Goal: Find specific page/section: Find specific page/section

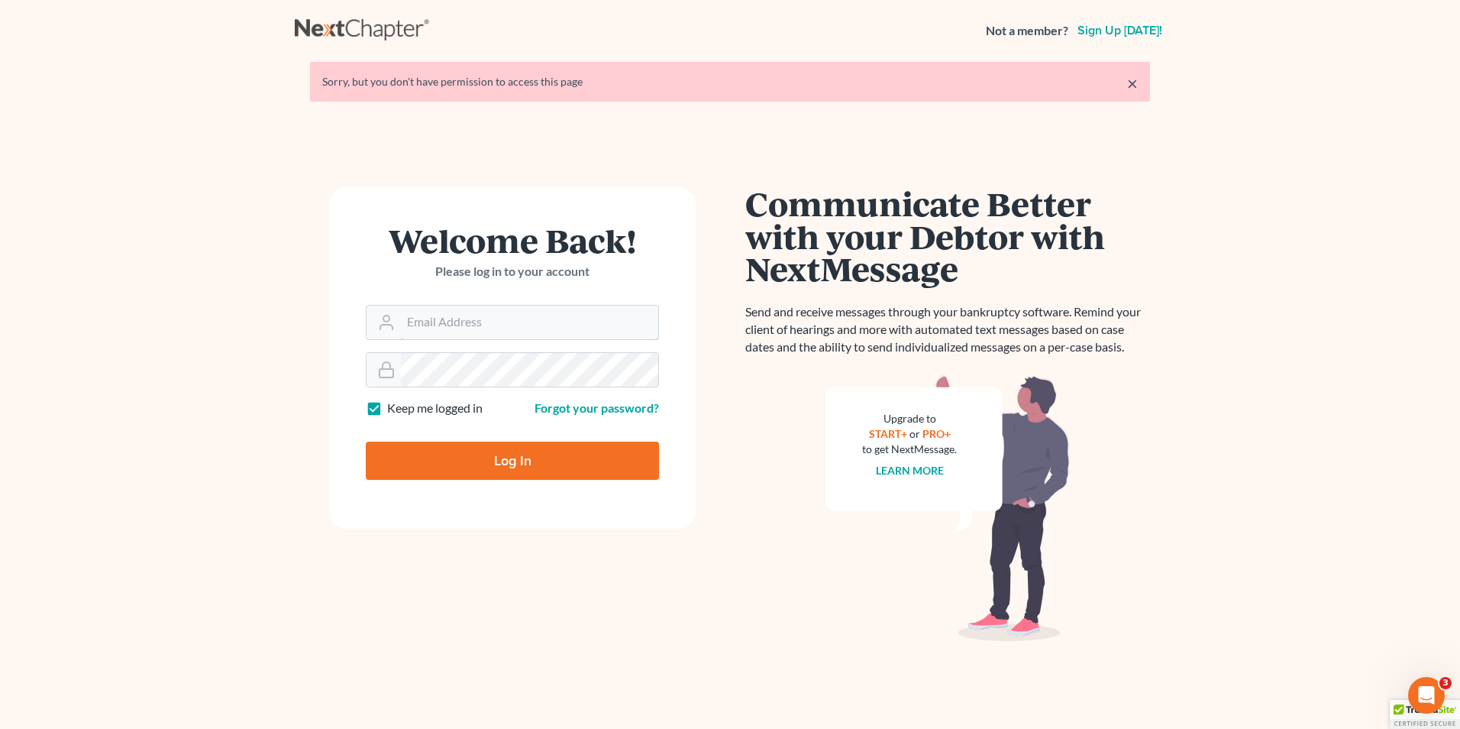
type input "[PERSON_NAME][EMAIL_ADDRESS][DOMAIN_NAME]"
click at [490, 454] on input "Log In" at bounding box center [512, 460] width 293 height 38
type input "Thinking..."
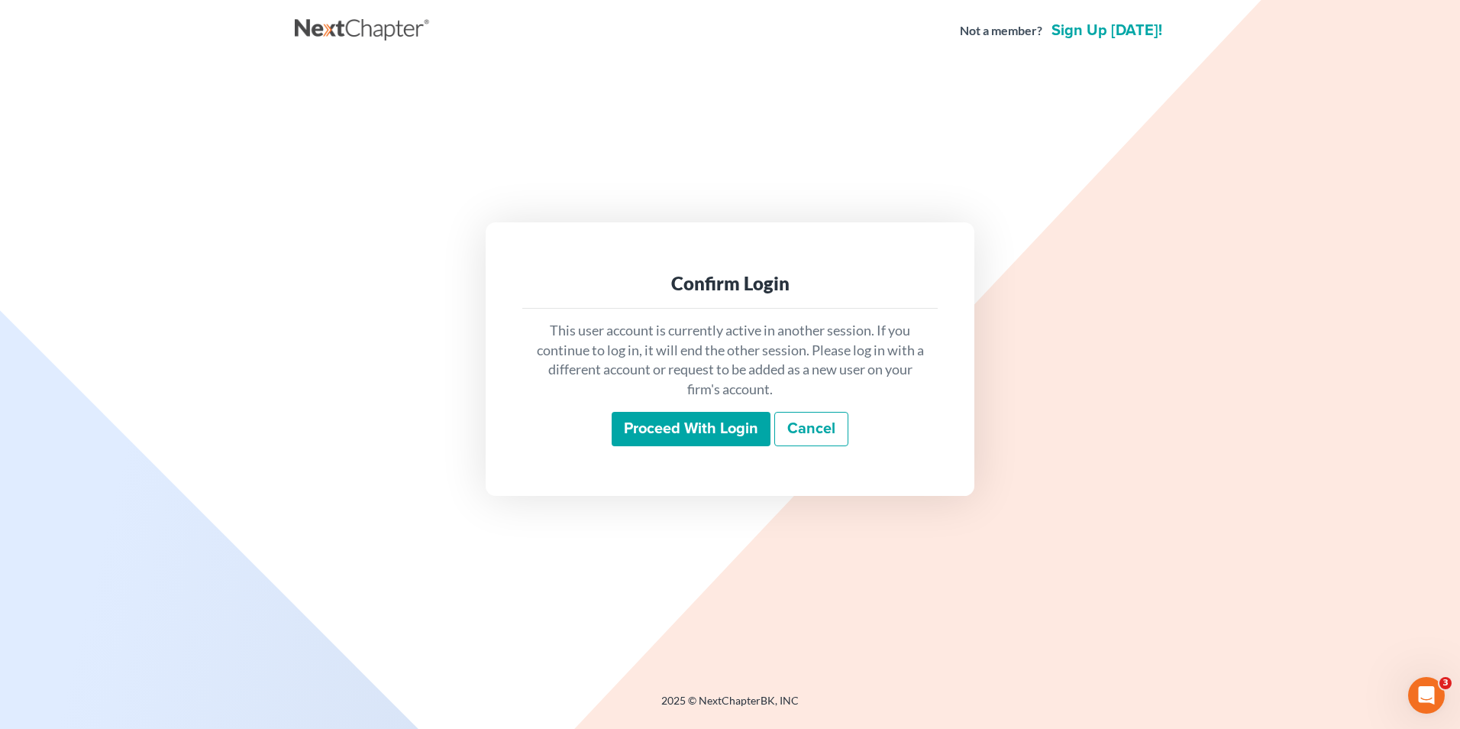
click at [667, 430] on input "Proceed with login" at bounding box center [691, 429] width 159 height 35
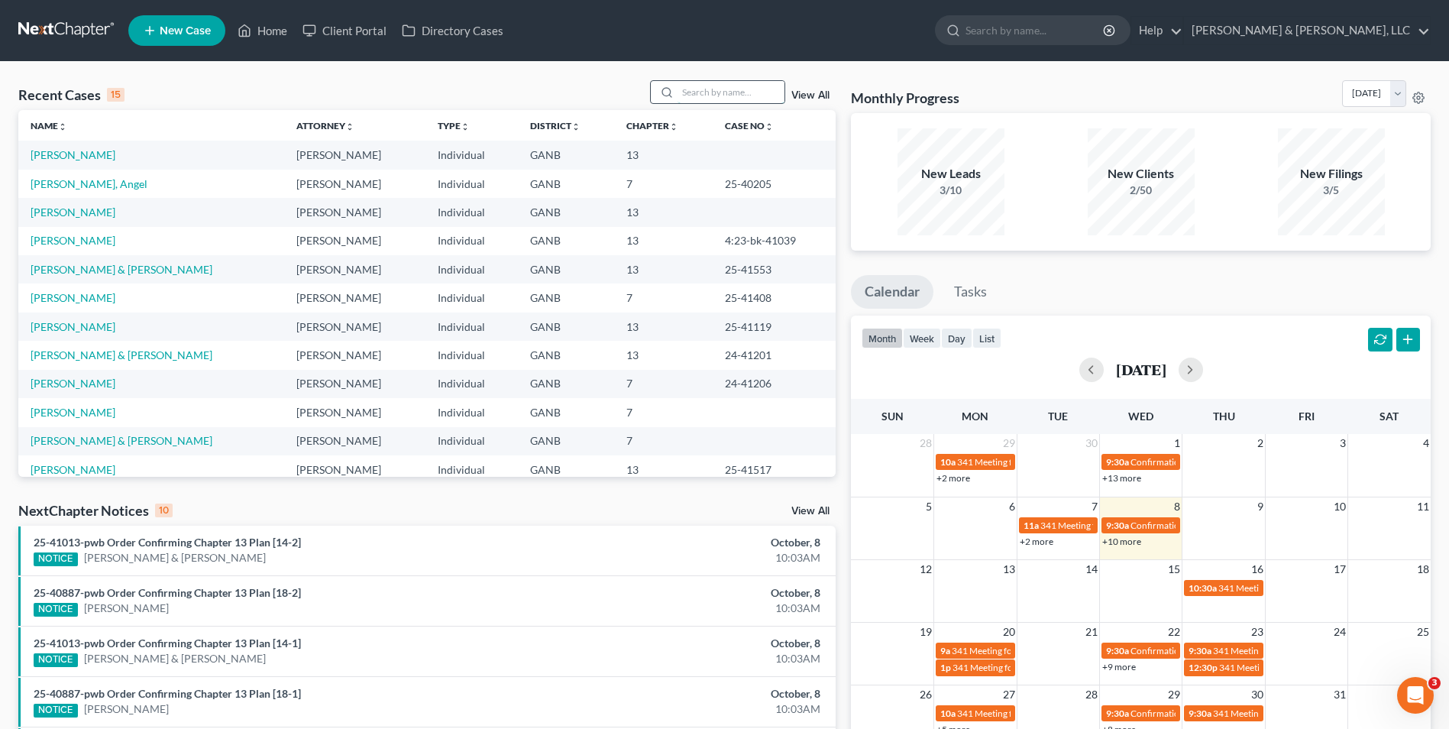
click at [716, 88] on input "search" at bounding box center [730, 92] width 107 height 22
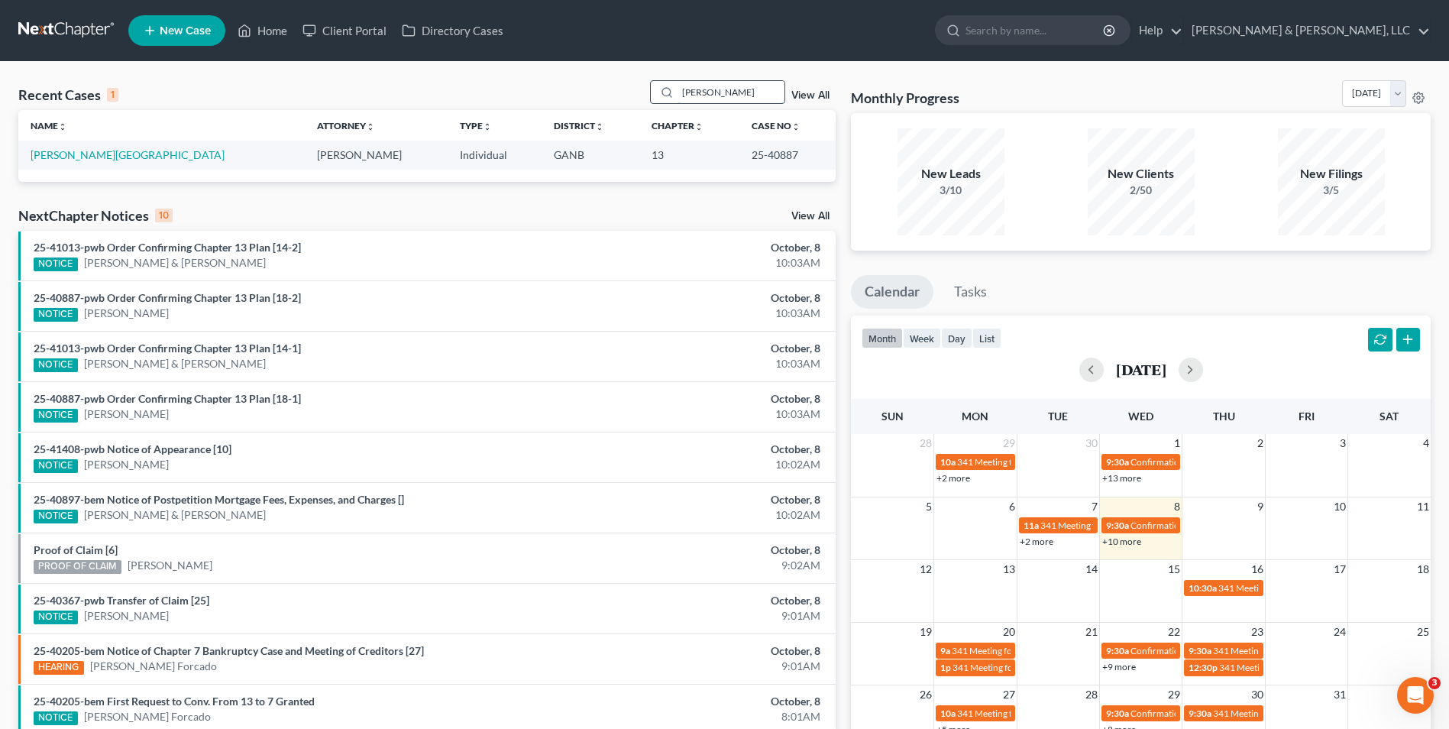
type input "Voyles"
click at [84, 155] on link "Voyles, Austin" at bounding box center [128, 154] width 194 height 13
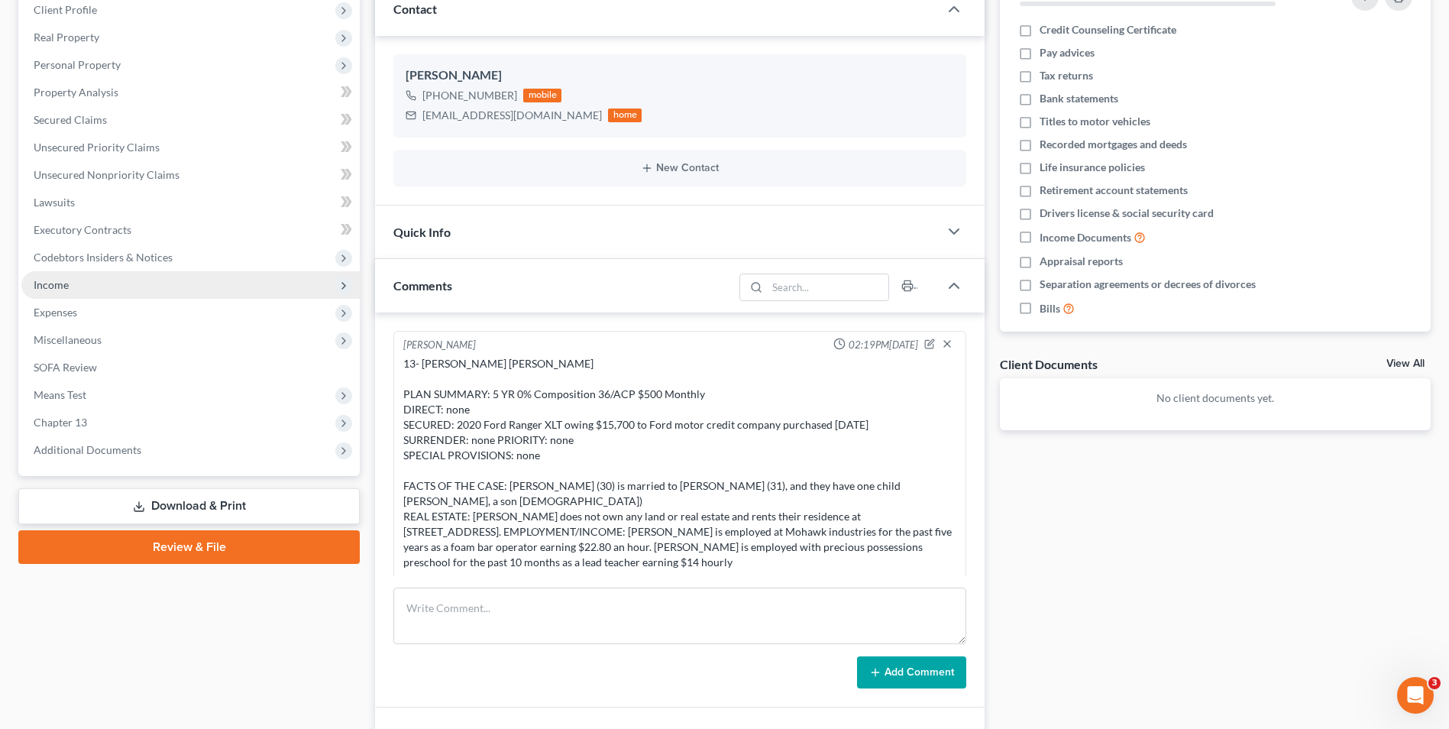
scroll to position [229, 0]
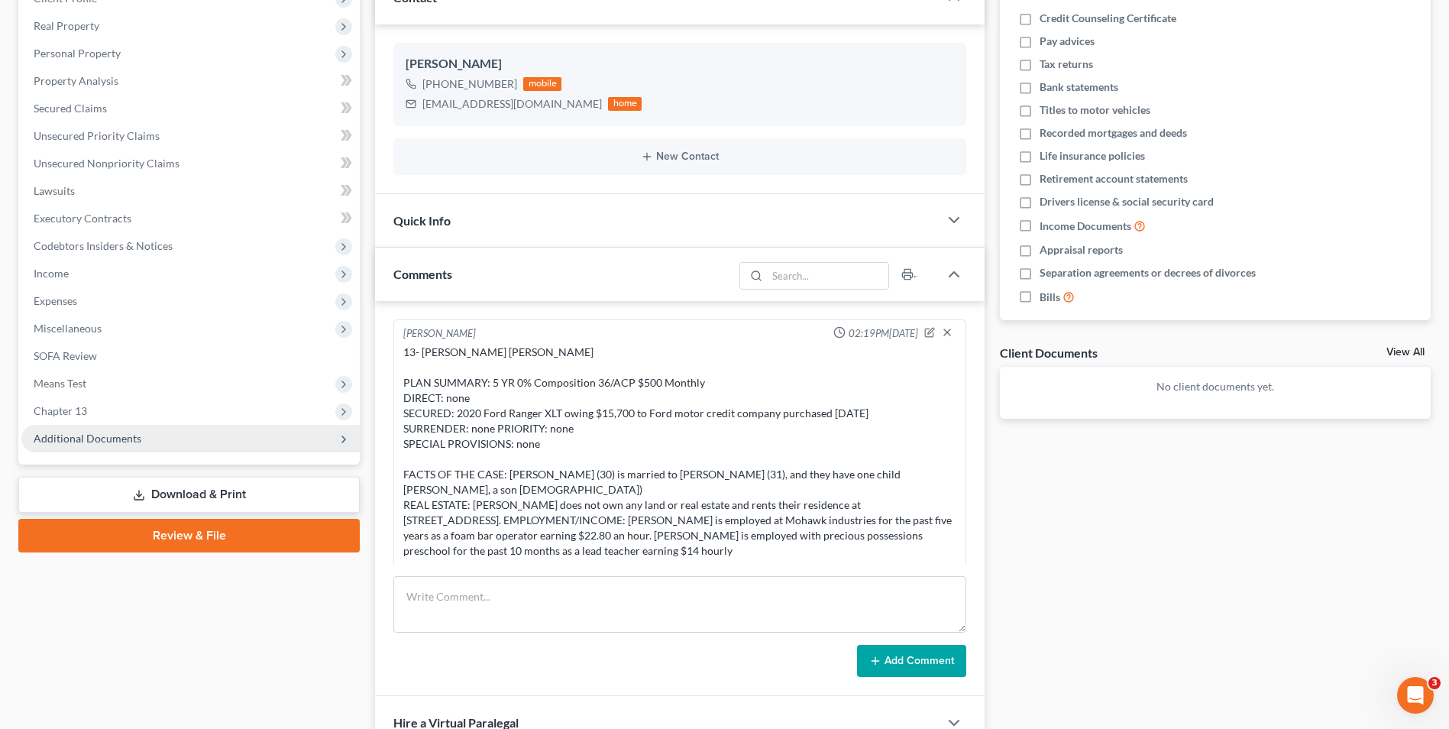
click at [91, 436] on span "Additional Documents" at bounding box center [88, 437] width 108 height 13
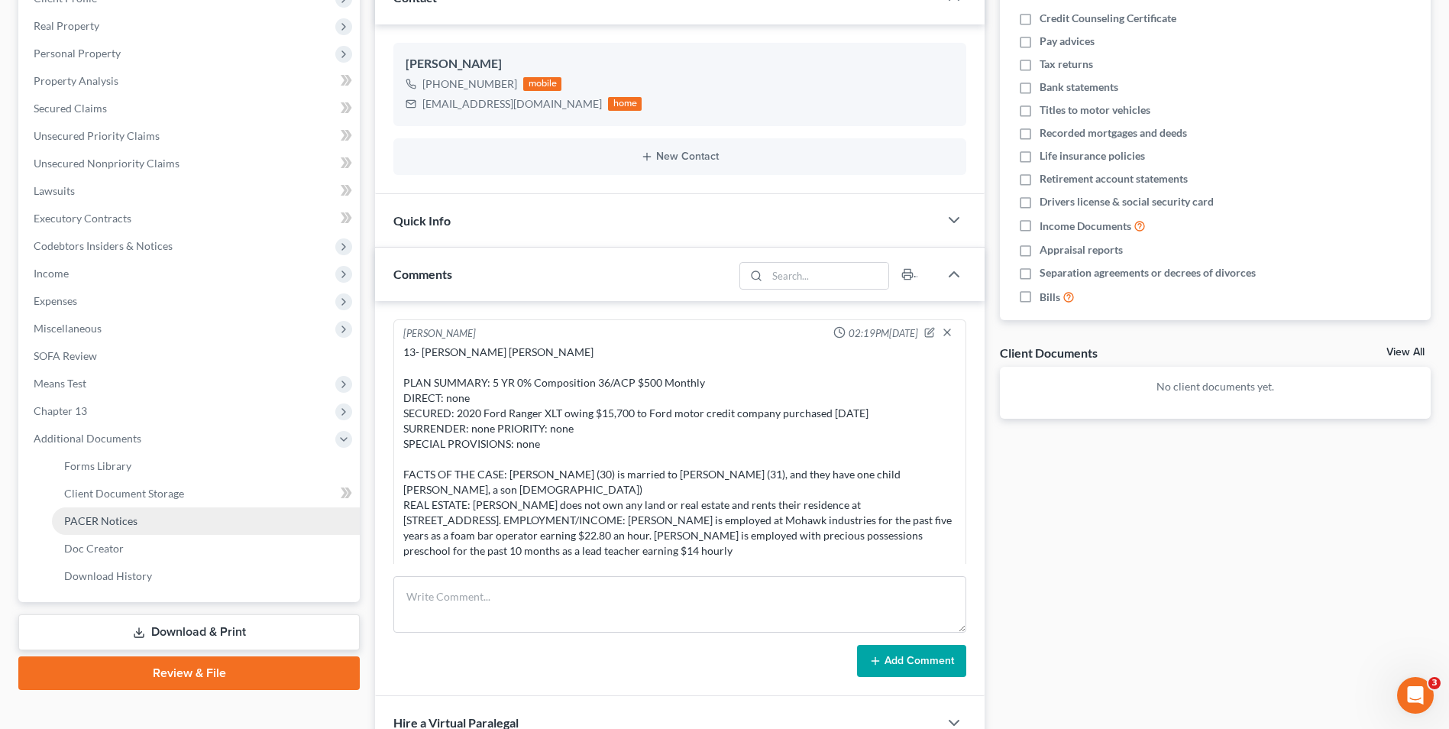
click at [94, 520] on span "PACER Notices" at bounding box center [100, 520] width 73 height 13
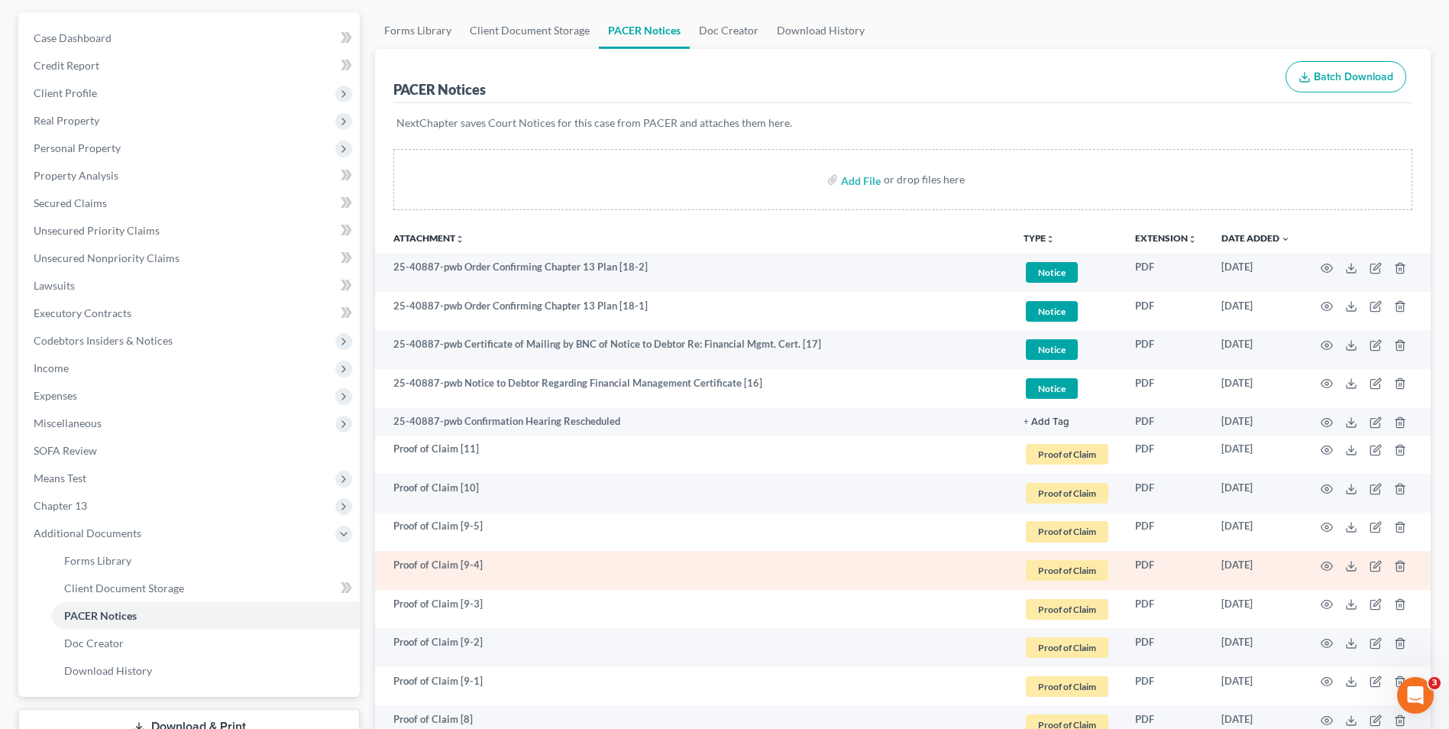
scroll to position [153, 0]
